Goal: Obtain resource: Obtain resource

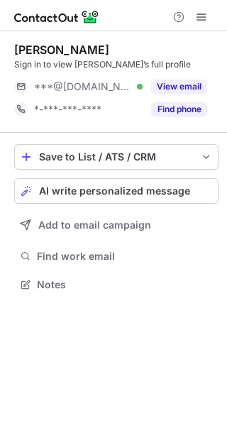
scroll to position [275, 227]
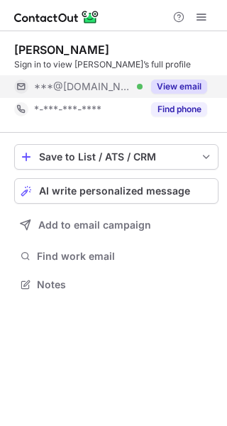
click at [188, 81] on button "View email" at bounding box center [179, 87] width 56 height 14
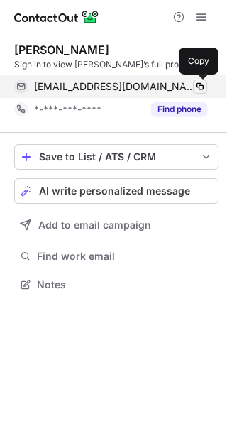
click at [198, 82] on span at bounding box center [200, 86] width 11 height 11
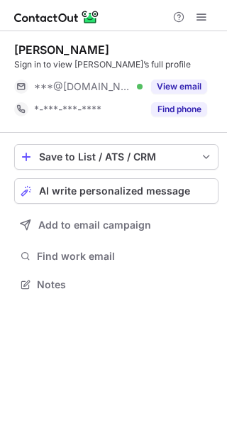
scroll to position [275, 227]
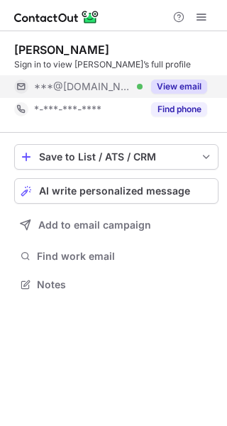
click at [190, 77] on div "View email" at bounding box center [175, 86] width 65 height 23
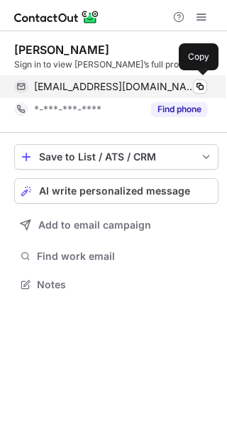
click at [200, 79] on div "[EMAIL_ADDRESS][DOMAIN_NAME] Verified Copy" at bounding box center [110, 86] width 193 height 23
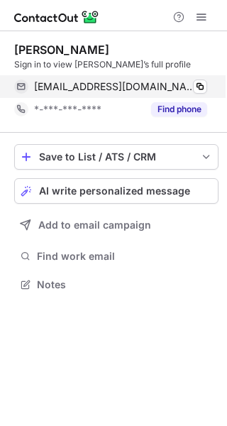
click at [200, 79] on div "louisegmarley54@gmail.com Verified Copy" at bounding box center [110, 86] width 193 height 23
